Goal: Transaction & Acquisition: Purchase product/service

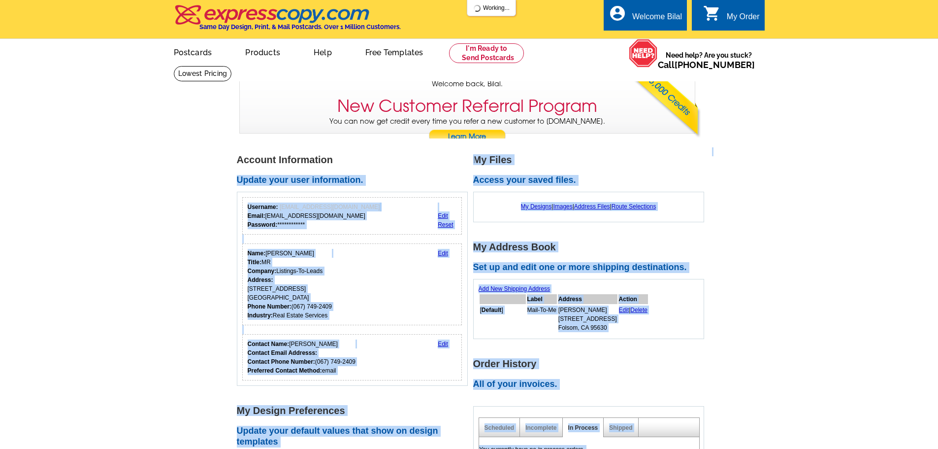
drag, startPoint x: 229, startPoint y: 158, endPoint x: 355, endPoint y: 160, distance: 125.6
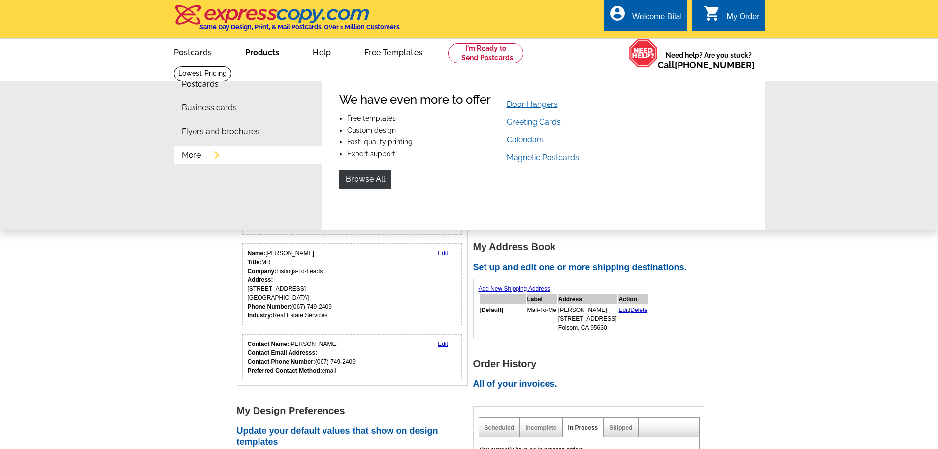
click at [548, 105] on link "Door Hangers" at bounding box center [532, 103] width 51 height 9
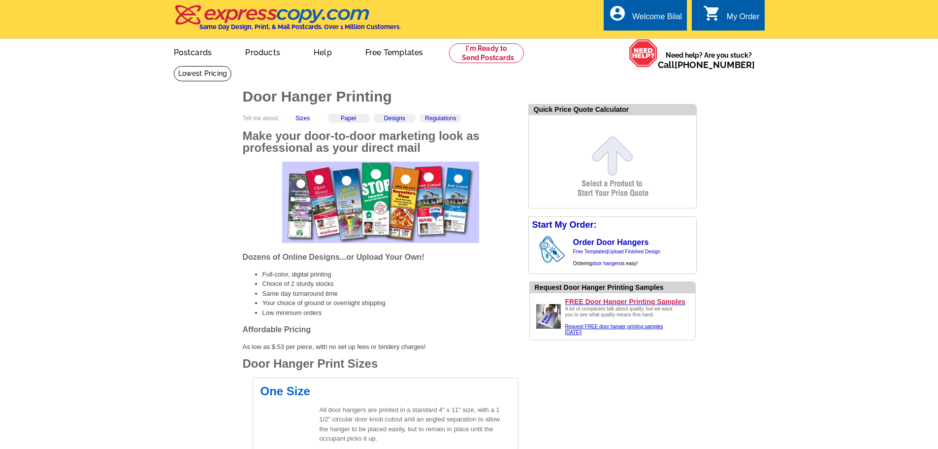
click at [322, 119] on div "Sizes" at bounding box center [303, 118] width 42 height 9
click at [351, 120] on link "Paper" at bounding box center [349, 118] width 16 height 7
